Goal: Task Accomplishment & Management: Use online tool/utility

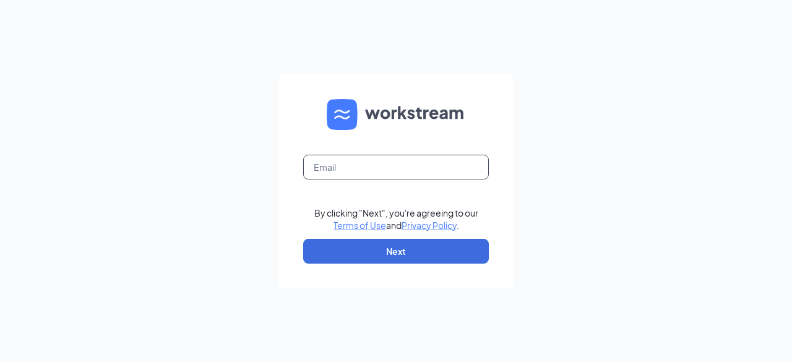
click at [340, 164] on input "text" at bounding box center [396, 167] width 186 height 25
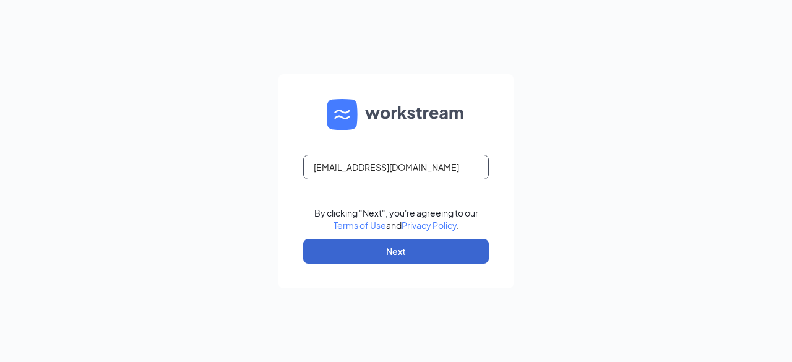
type input "prikhi@scrivanos.com"
drag, startPoint x: 392, startPoint y: 263, endPoint x: 362, endPoint y: 251, distance: 32.0
click at [362, 251] on button "Next" at bounding box center [396, 251] width 186 height 25
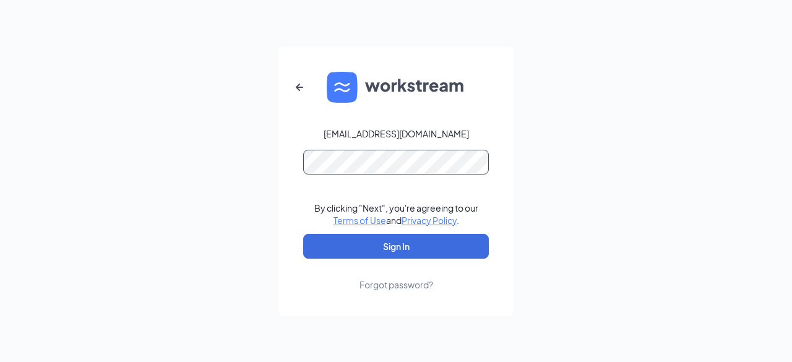
click at [303, 234] on button "Sign In" at bounding box center [396, 246] width 186 height 25
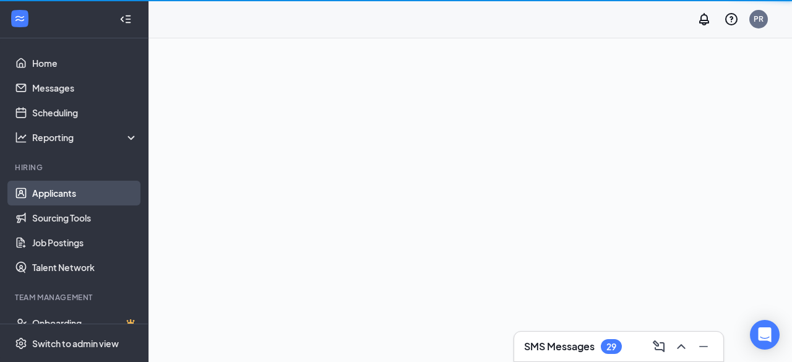
click at [72, 193] on link "Applicants" at bounding box center [85, 193] width 106 height 25
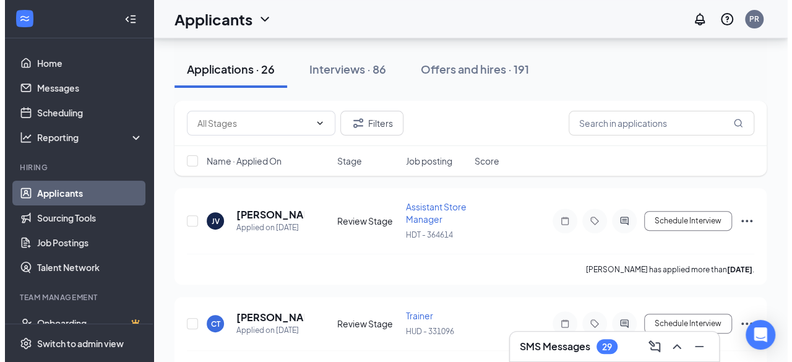
scroll to position [124, 0]
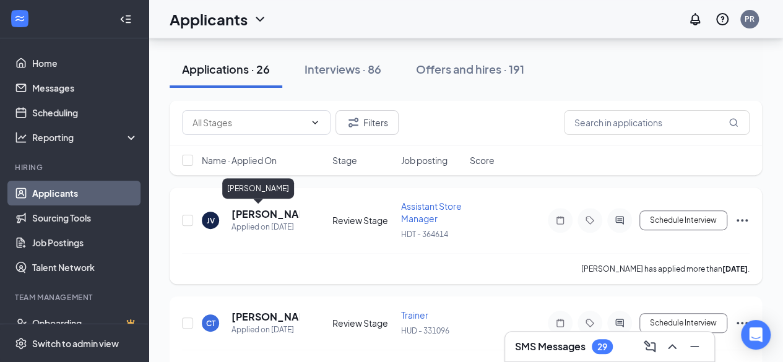
click at [262, 212] on h5 "[PERSON_NAME]" at bounding box center [265, 214] width 67 height 14
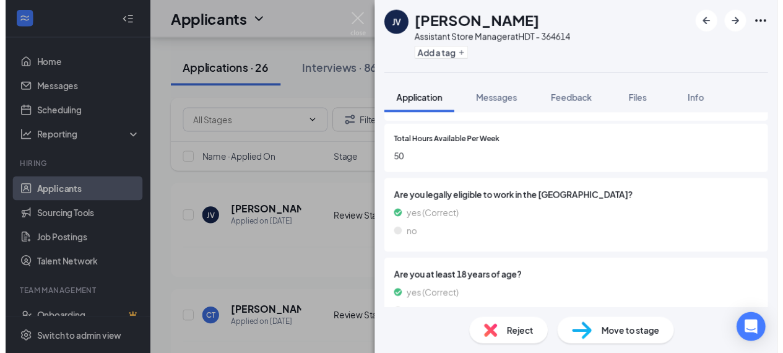
scroll to position [595, 0]
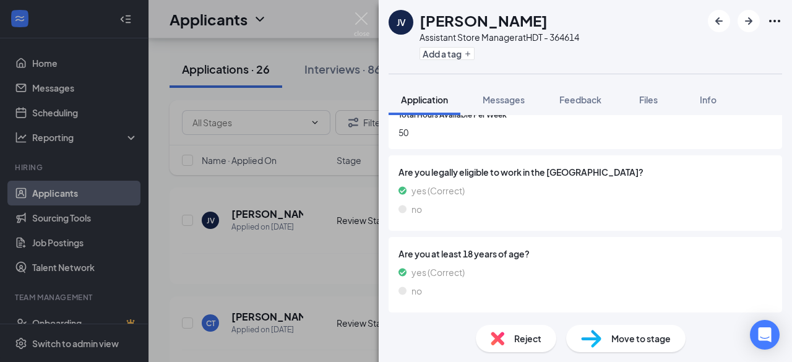
click at [371, 19] on div "JV [PERSON_NAME] Assistant Store Manager at HDT - 364614 Add a tag Application …" at bounding box center [396, 181] width 792 height 362
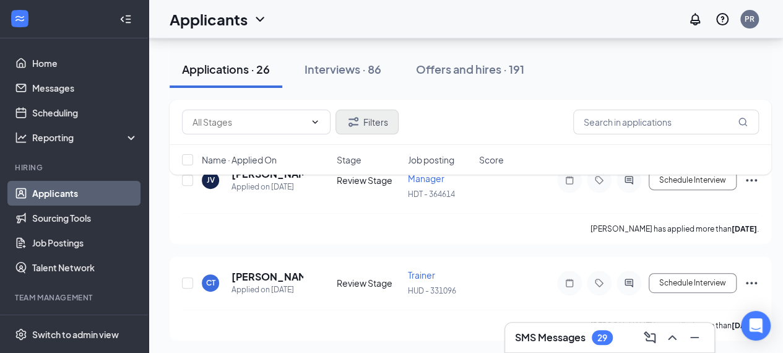
scroll to position [165, 0]
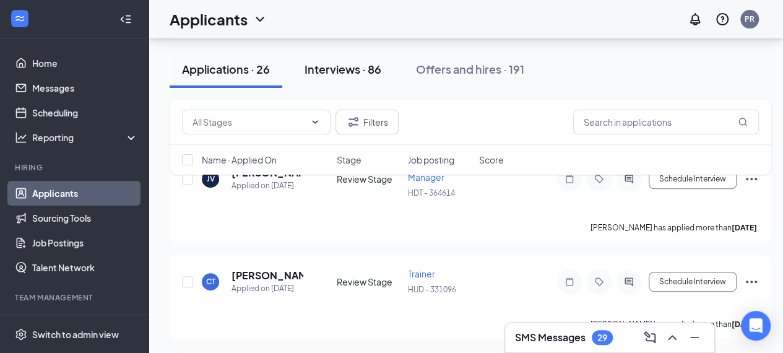
click at [336, 77] on button "Interviews · 86" at bounding box center [343, 69] width 102 height 37
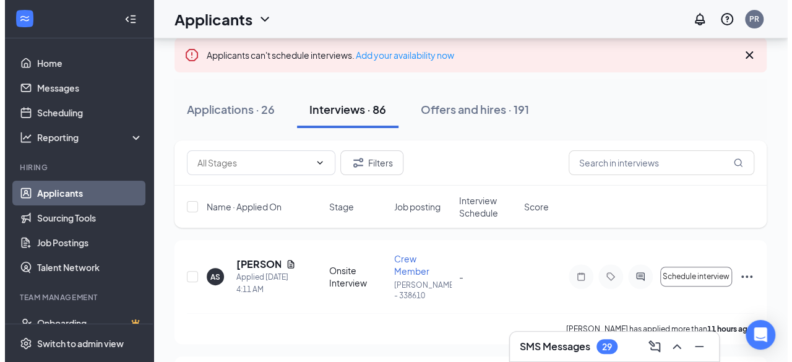
scroll to position [84, 0]
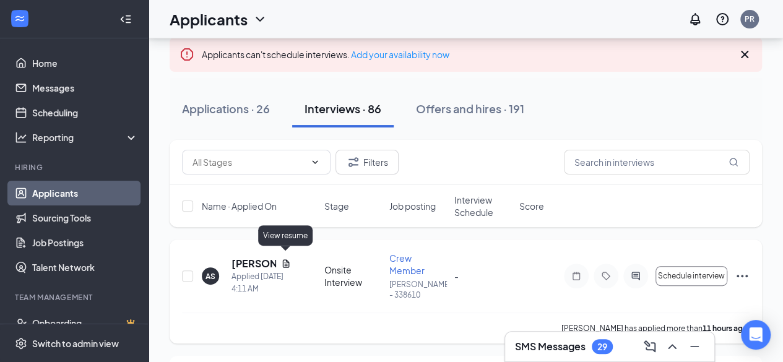
click at [288, 259] on icon "Document" at bounding box center [286, 264] width 10 height 10
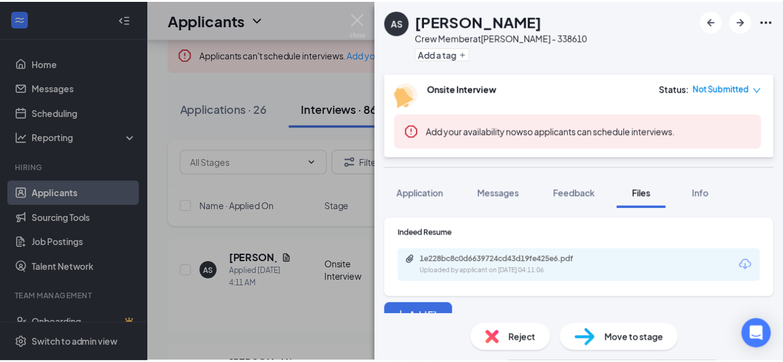
scroll to position [13, 0]
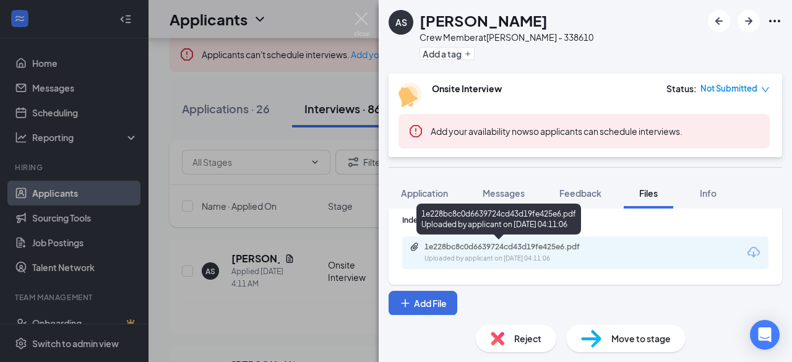
click at [522, 249] on div "1e228bc8c0d6639724cd43d19fe425e6.pdf" at bounding box center [511, 247] width 173 height 10
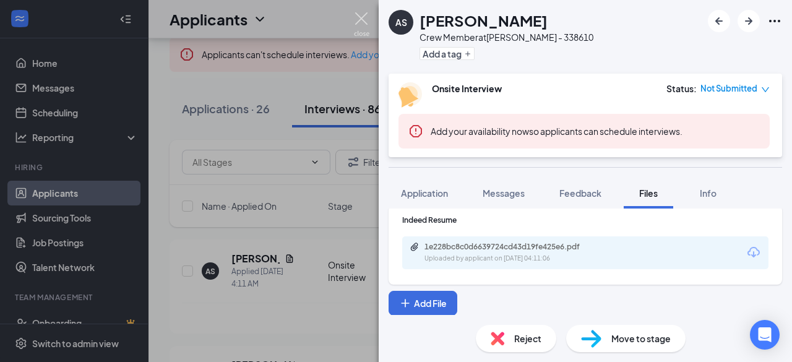
click at [368, 16] on img at bounding box center [361, 24] width 15 height 24
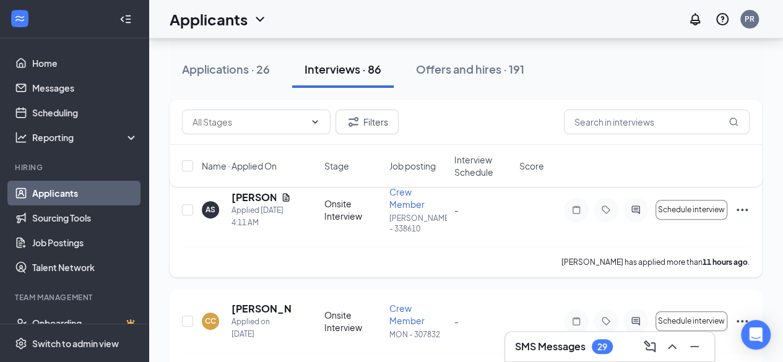
scroll to position [159, 0]
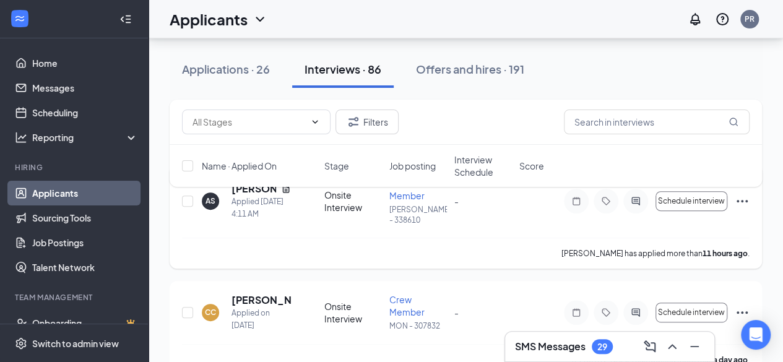
click at [360, 238] on div "[PERSON_NAME] has applied more than 11 hours ago ." at bounding box center [466, 253] width 568 height 31
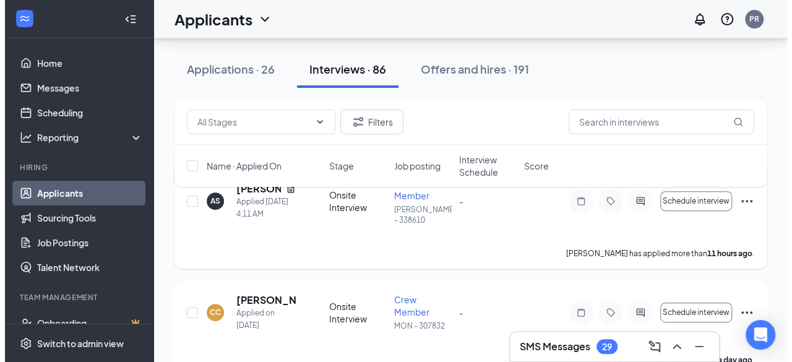
scroll to position [193, 0]
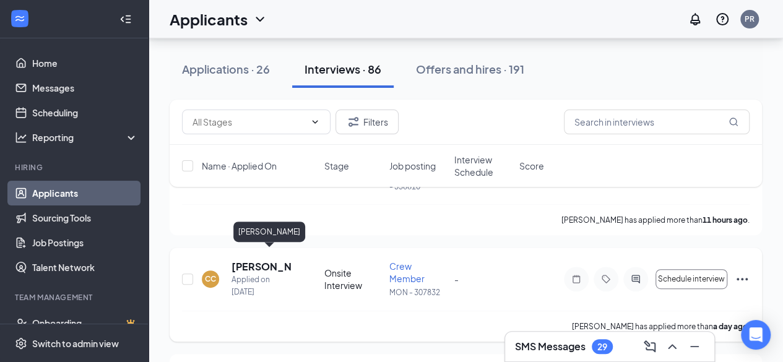
click at [258, 260] on h5 "[PERSON_NAME]" at bounding box center [261, 267] width 59 height 14
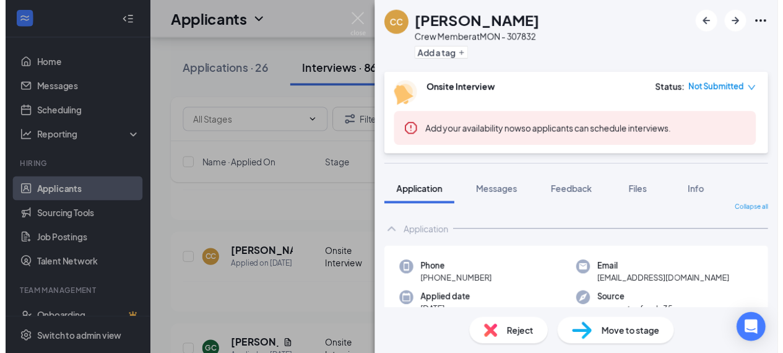
scroll to position [9, 0]
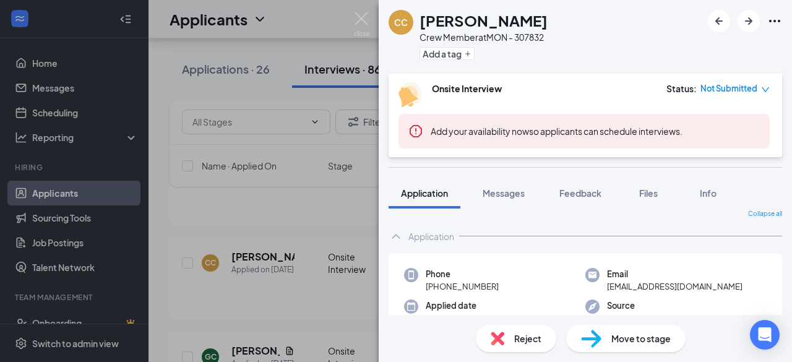
click at [373, 19] on div "CC [PERSON_NAME] Crew Member at MON - 307832 Add a tag Onsite Interview Status …" at bounding box center [396, 181] width 792 height 362
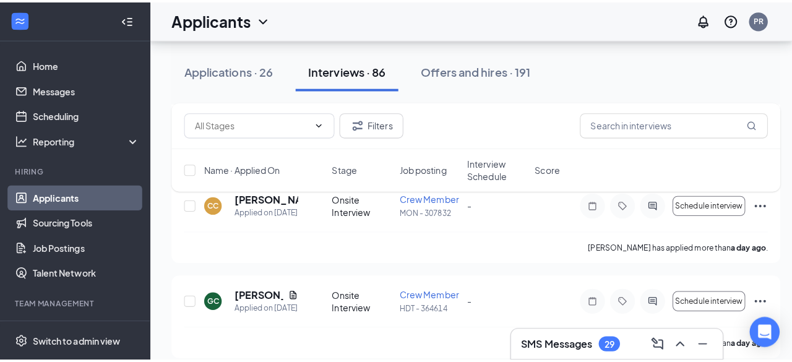
scroll to position [257, 0]
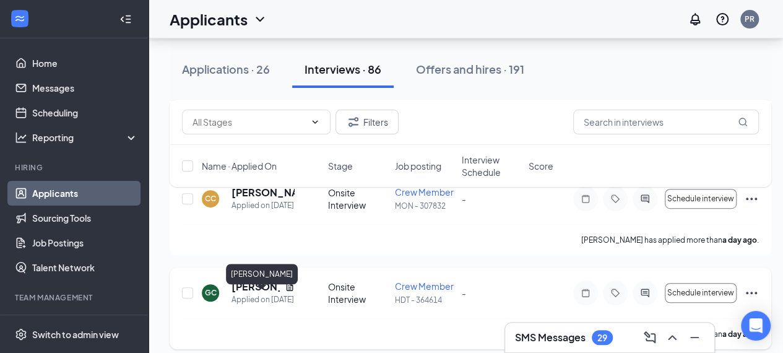
click at [258, 293] on h5 "[PERSON_NAME]" at bounding box center [256, 287] width 48 height 14
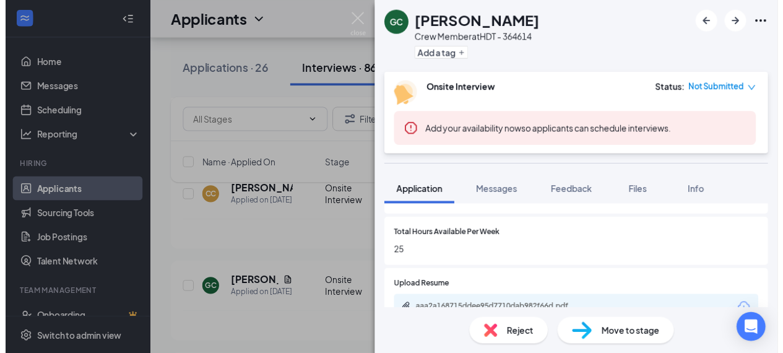
scroll to position [575, 0]
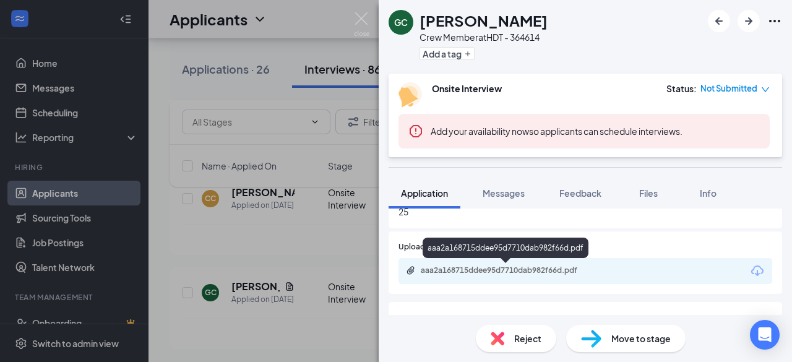
click at [530, 269] on div "aaa2a168715ddee95d7710dab982f66d.pdf" at bounding box center [507, 271] width 173 height 10
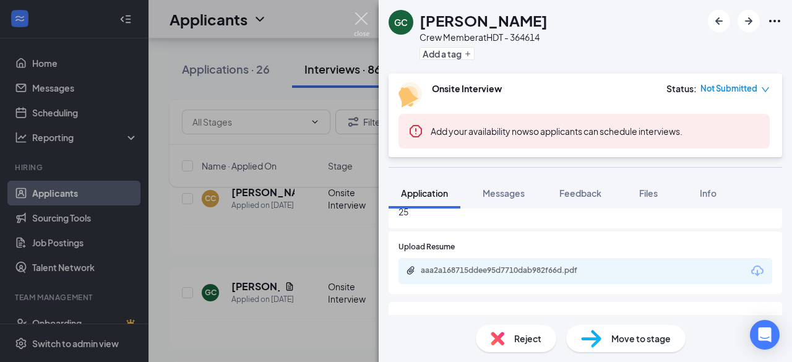
click at [359, 18] on img at bounding box center [361, 24] width 15 height 24
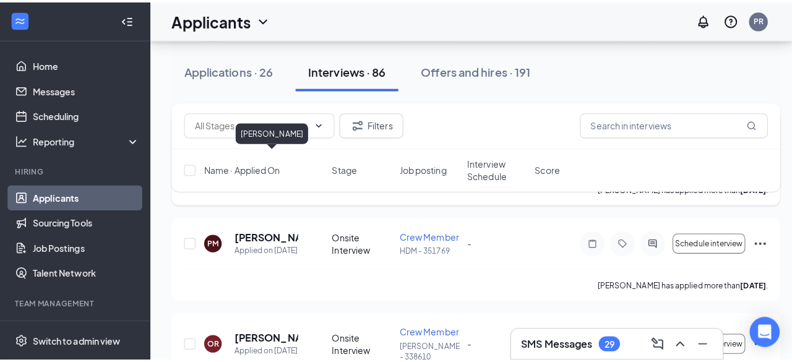
scroll to position [618, 0]
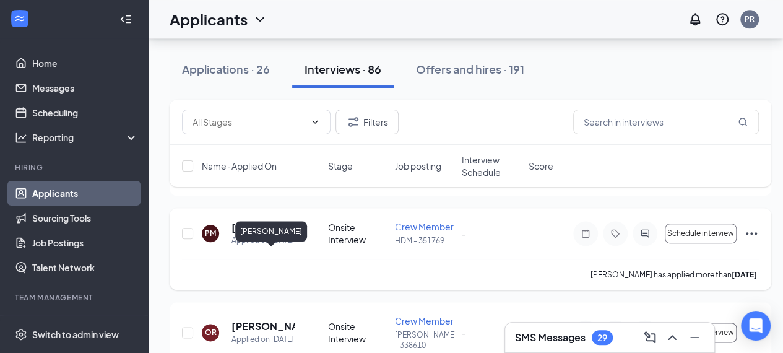
click at [265, 234] on h5 "[PERSON_NAME]" at bounding box center [263, 227] width 63 height 14
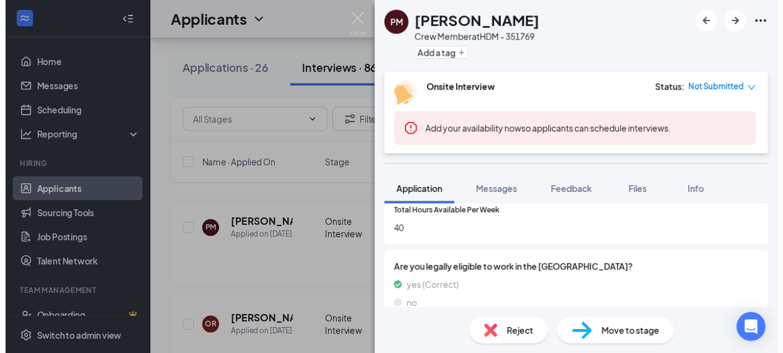
scroll to position [578, 0]
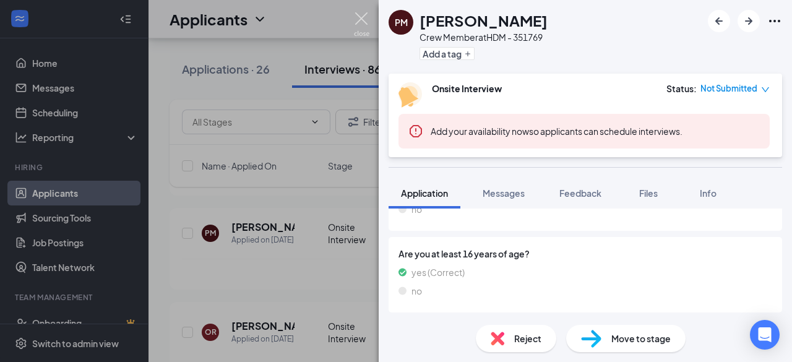
click at [363, 21] on img at bounding box center [361, 24] width 15 height 24
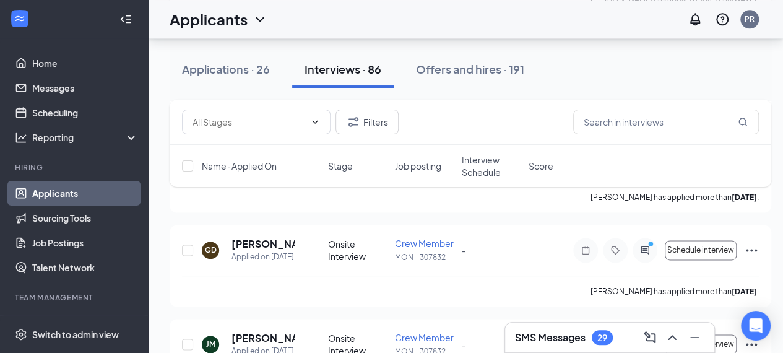
scroll to position [800, 0]
